Goal: Task Accomplishment & Management: Use online tool/utility

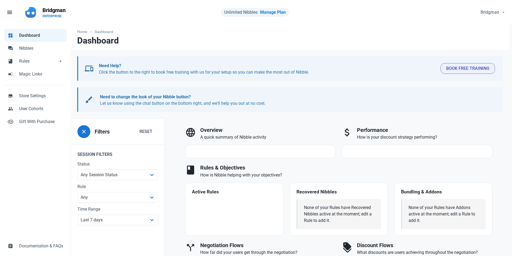
select select "7d"
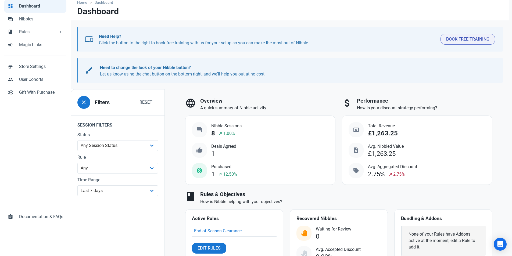
scroll to position [27, 0]
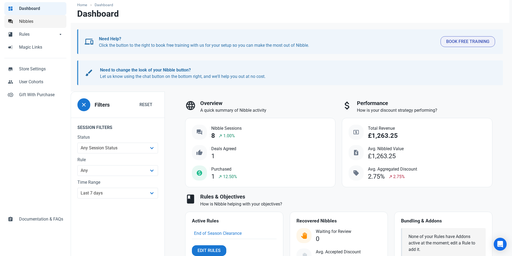
click at [31, 27] on link "forum Nibbles" at bounding box center [35, 21] width 62 height 13
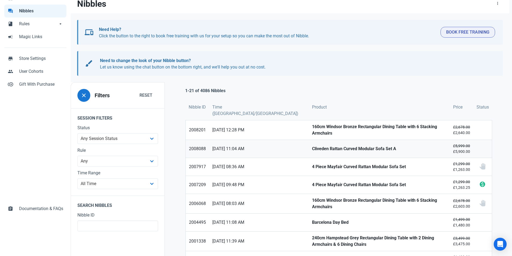
scroll to position [54, 0]
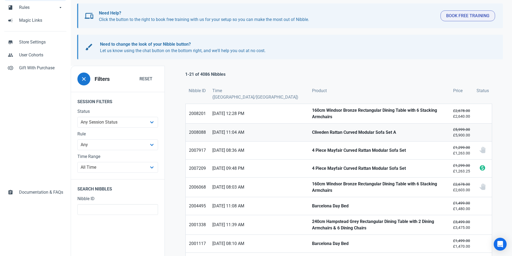
click at [323, 129] on strong "Cliveden Rattan Curved Modular Sofa Set A" at bounding box center [379, 132] width 135 height 6
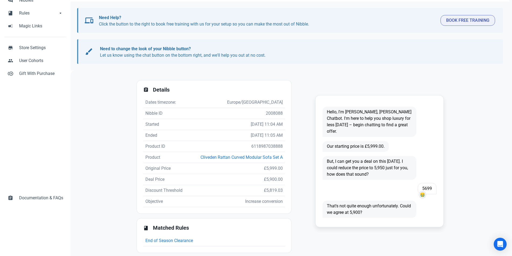
scroll to position [55, 0]
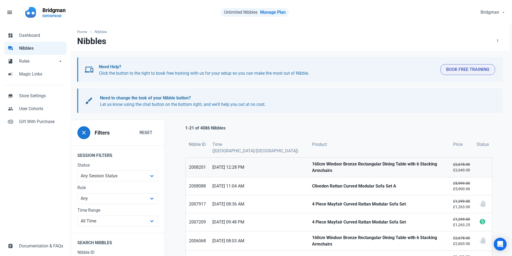
click at [319, 165] on link "160cm Windsor Bronze Rectangular Dining Table with 6 Stacking Armchairs" at bounding box center [379, 167] width 141 height 19
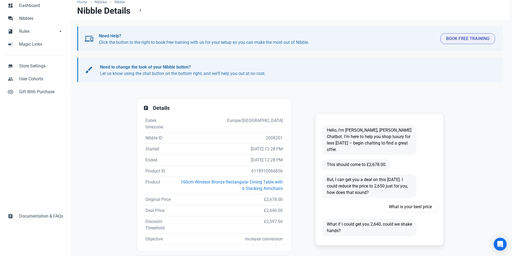
scroll to position [74, 0]
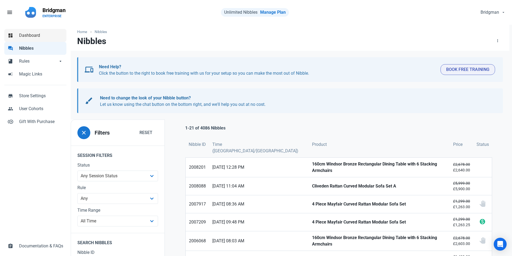
click at [26, 33] on span "Dashboard" at bounding box center [41, 35] width 44 height 6
select select "7d"
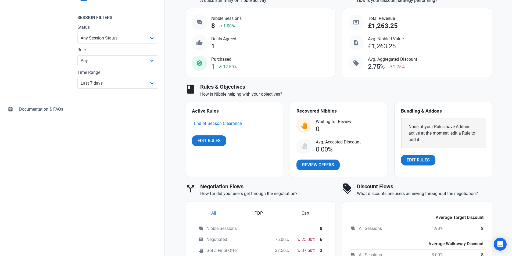
scroll to position [161, 0]
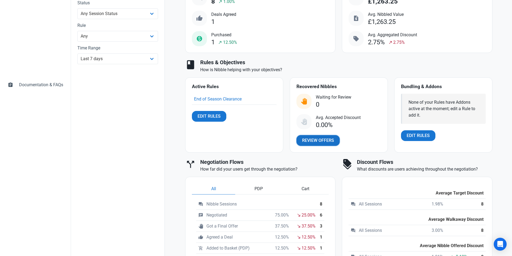
click at [321, 141] on span "Review Offers" at bounding box center [318, 140] width 32 height 6
select select "user_offer_available"
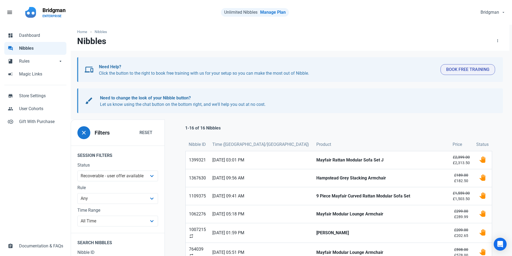
click at [24, 46] on span "Nibbles" at bounding box center [41, 48] width 44 height 6
select select
click at [33, 33] on span "Dashboard" at bounding box center [41, 35] width 44 height 6
select select "7d"
